Goal: Task Accomplishment & Management: Use online tool/utility

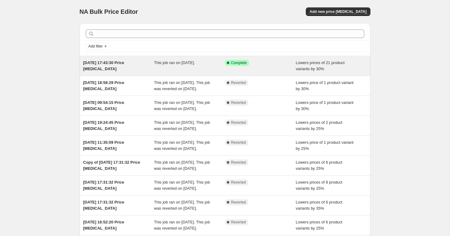
click at [217, 64] on div "This job ran on [DATE]." at bounding box center [189, 66] width 71 height 12
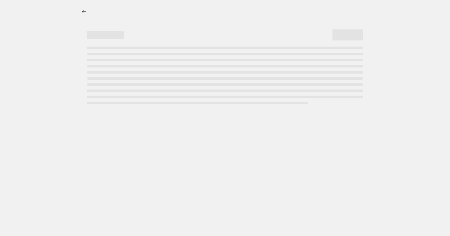
select select "percentage"
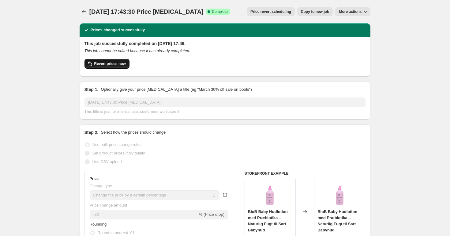
click at [117, 64] on span "Revert prices now" at bounding box center [110, 63] width 32 height 5
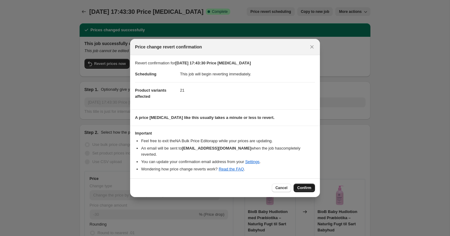
click at [302, 185] on span "Confirm" at bounding box center [304, 187] width 14 height 5
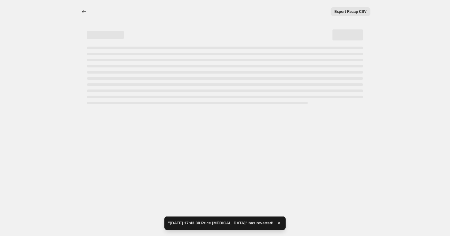
select select "percentage"
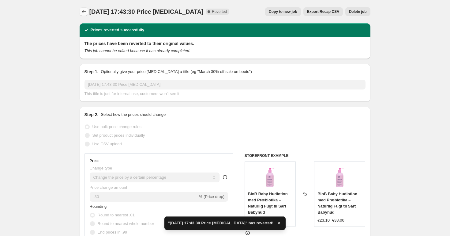
click at [81, 13] on icon "Price change jobs" at bounding box center [84, 12] width 6 height 6
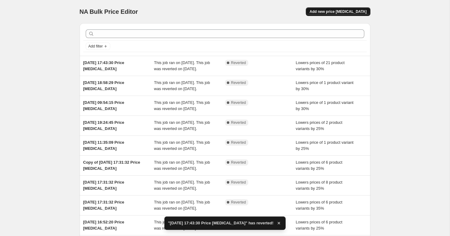
click at [336, 13] on span "Add new price [MEDICAL_DATA]" at bounding box center [337, 11] width 57 height 5
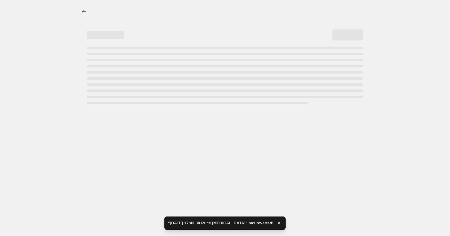
select select "percentage"
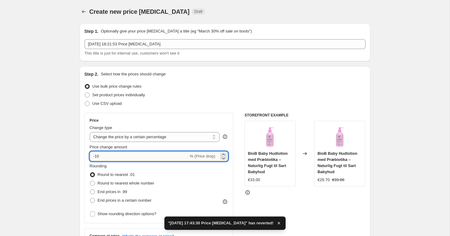
click at [112, 155] on input "-10" at bounding box center [139, 156] width 99 height 10
type input "-1"
type input "-30"
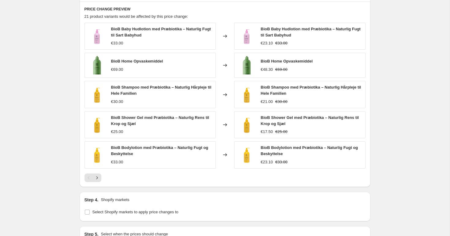
scroll to position [379, 0]
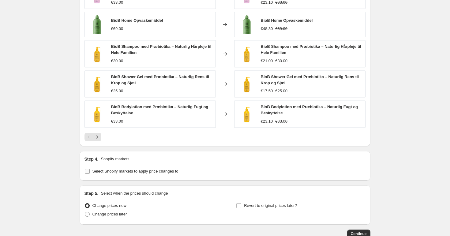
click at [136, 169] on span "Select Shopify markets to apply price changes to" at bounding box center [135, 171] width 86 height 5
click at [90, 169] on input "Select Shopify markets to apply price changes to" at bounding box center [87, 171] width 5 height 5
checkbox input "true"
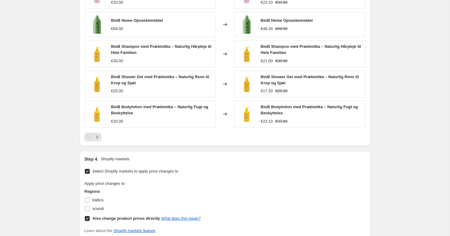
click at [88, 217] on input "Also change product prices directly What does this mean?" at bounding box center [87, 218] width 5 height 5
checkbox input "false"
click at [86, 200] on input "baltics" at bounding box center [87, 199] width 5 height 5
checkbox input "true"
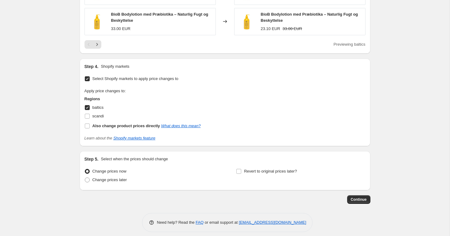
scroll to position [476, 0]
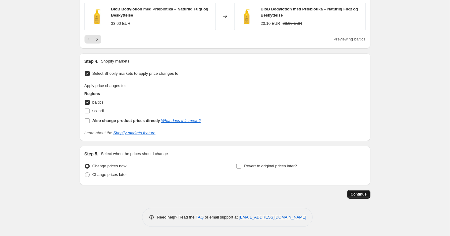
click at [363, 193] on span "Continue" at bounding box center [359, 194] width 16 height 5
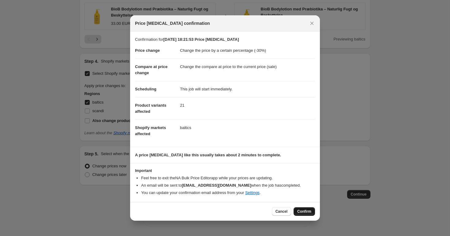
click at [301, 211] on span "Confirm" at bounding box center [304, 211] width 14 height 5
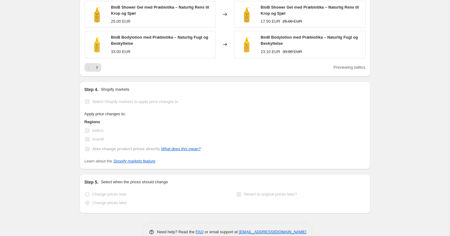
scroll to position [492, 0]
select select "percentage"
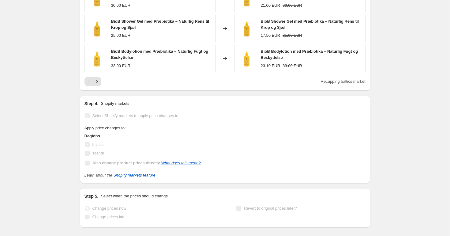
scroll to position [0, 0]
